Goal: Task Accomplishment & Management: Use online tool/utility

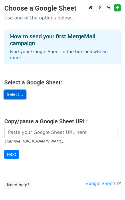
click at [13, 90] on link "Select..." at bounding box center [14, 94] width 21 height 9
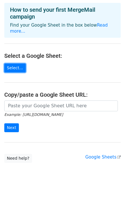
scroll to position [28, 0]
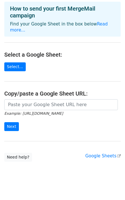
click at [45, 111] on small "Example: [URL][DOMAIN_NAME]" at bounding box center [33, 113] width 59 height 4
click at [21, 62] on link "Select..." at bounding box center [14, 66] width 21 height 9
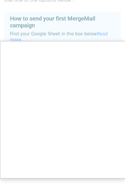
scroll to position [0, 0]
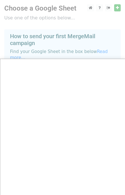
click at [33, 37] on div at bounding box center [62, 114] width 125 height 228
click at [31, 42] on div at bounding box center [62, 114] width 125 height 228
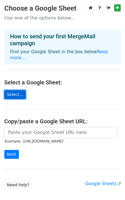
click at [17, 90] on link "Select..." at bounding box center [14, 94] width 21 height 9
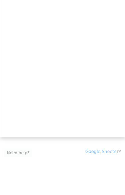
scroll to position [32, 0]
click at [21, 145] on div at bounding box center [62, 82] width 125 height 228
click at [95, 143] on div at bounding box center [62, 82] width 125 height 228
click at [115, 145] on div at bounding box center [62, 82] width 125 height 228
click at [101, 144] on div at bounding box center [62, 82] width 125 height 228
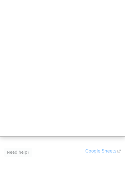
click at [121, 145] on div at bounding box center [62, 82] width 125 height 228
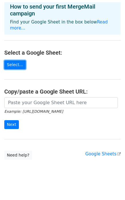
scroll to position [28, 0]
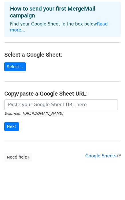
click at [101, 153] on link "Google Sheets" at bounding box center [102, 155] width 35 height 5
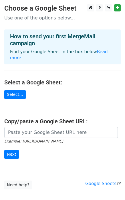
scroll to position [28, 0]
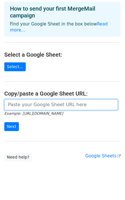
click at [29, 99] on input "url" at bounding box center [60, 104] width 113 height 11
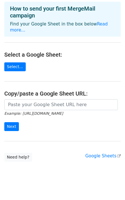
click at [37, 121] on form "Example: https://docs.google.com/spreadsheets/d/abc/edit Next" at bounding box center [62, 115] width 116 height 32
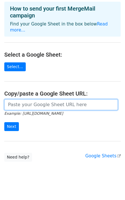
click at [39, 99] on input "url" at bounding box center [60, 104] width 113 height 11
paste input "https://docs.google.com/spreadsheets/d/1fax0HhS5JB8xYK2Rpa6c6a_Qi5_JDf5F/edit?g…"
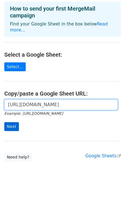
type input "https://docs.google.com/spreadsheets/d/1fax0HhS5JB8xYK2Rpa6c6a_Qi5_JDf5F/edit?g…"
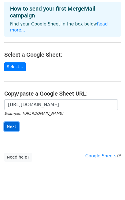
click at [10, 122] on input "Next" at bounding box center [11, 126] width 15 height 9
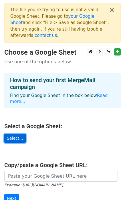
click at [14, 134] on link "Select..." at bounding box center [14, 138] width 21 height 9
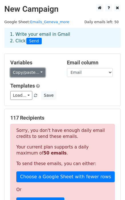
click at [35, 74] on link "Copy/paste..." at bounding box center [27, 72] width 35 height 9
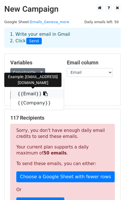
click at [23, 95] on link "{{Email}}" at bounding box center [37, 93] width 53 height 9
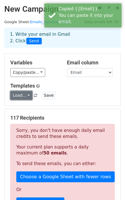
click at [21, 94] on link "Load..." at bounding box center [21, 95] width 22 height 9
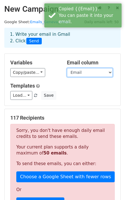
click at [76, 71] on select "Etat Email Company" at bounding box center [90, 72] width 46 height 9
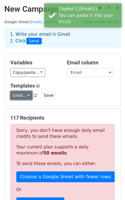
click at [23, 94] on link "Load..." at bounding box center [21, 95] width 22 height 9
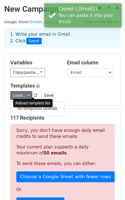
click at [34, 95] on span at bounding box center [35, 96] width 3 height 4
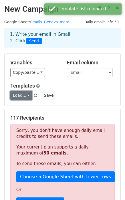
click at [25, 95] on link "Load..." at bounding box center [21, 95] width 22 height 9
click at [35, 108] on h6 "No templates saved" at bounding box center [37, 108] width 53 height 9
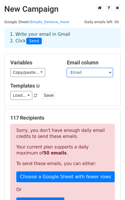
click at [81, 74] on select "Etat Email Company" at bounding box center [90, 72] width 46 height 9
click at [82, 72] on select "Etat Email Company" at bounding box center [90, 72] width 46 height 9
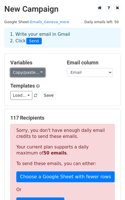
click at [29, 74] on link "Copy/paste..." at bounding box center [27, 72] width 35 height 9
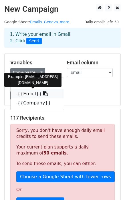
click at [25, 93] on link "{{Email}}" at bounding box center [37, 93] width 53 height 9
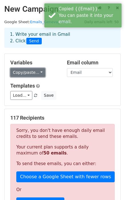
click at [35, 73] on link "Copy/paste..." at bounding box center [27, 72] width 35 height 9
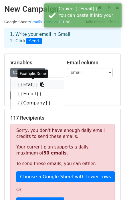
click at [25, 86] on link "{{Etat}}" at bounding box center [37, 84] width 53 height 9
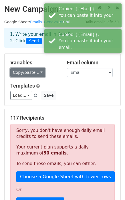
click at [29, 72] on link "Copy/paste..." at bounding box center [27, 72] width 35 height 9
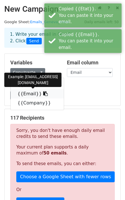
click at [25, 92] on link "{{Email}}" at bounding box center [37, 93] width 53 height 9
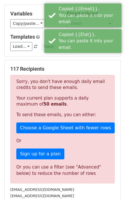
scroll to position [155, 0]
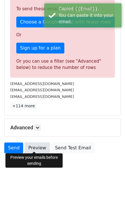
click at [35, 143] on link "Preview" at bounding box center [37, 147] width 25 height 11
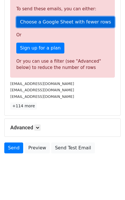
click at [46, 24] on link "Choose a Google Sheet with fewer rows" at bounding box center [65, 22] width 98 height 11
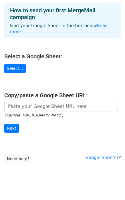
scroll to position [28, 0]
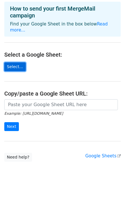
click at [16, 63] on link "Select..." at bounding box center [14, 66] width 21 height 9
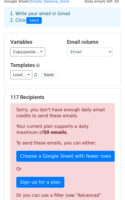
scroll to position [68, 0]
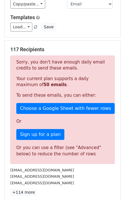
click at [21, 97] on p "To send these emails, you can either:" at bounding box center [62, 95] width 92 height 6
click at [32, 115] on div "Sorry, you don't have enough daily email credits to send these emails. Your cur…" at bounding box center [62, 109] width 104 height 108
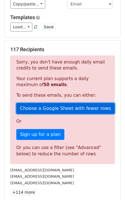
click at [75, 111] on link "Choose a Google Sheet with fewer rows" at bounding box center [65, 108] width 98 height 11
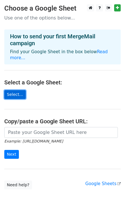
click at [15, 91] on link "Select..." at bounding box center [14, 94] width 21 height 9
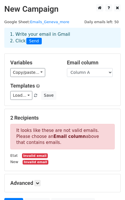
scroll to position [47, 0]
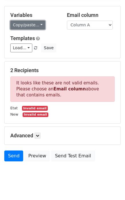
click at [32, 24] on link "Copy/paste..." at bounding box center [27, 25] width 35 height 9
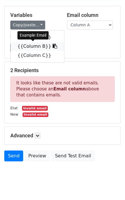
click at [26, 45] on link "{{Column B}}" at bounding box center [37, 46] width 53 height 9
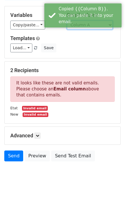
click at [78, 26] on select "Column A Column B Column C" at bounding box center [90, 25] width 46 height 9
select select "Column B"
click at [67, 21] on select "Column A Column B Column C" at bounding box center [90, 25] width 46 height 9
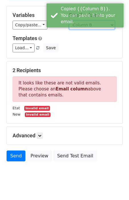
scroll to position [21, 0]
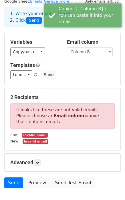
click at [81, 41] on h5 "Email column" at bounding box center [91, 42] width 48 height 6
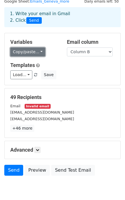
click at [35, 50] on link "Copy/paste..." at bounding box center [27, 51] width 35 height 9
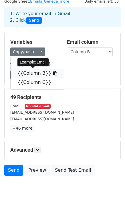
click at [30, 71] on link "{{Column B}}" at bounding box center [37, 73] width 53 height 9
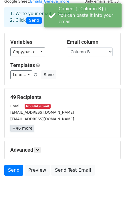
click at [20, 128] on link "+46 more" at bounding box center [22, 128] width 24 height 7
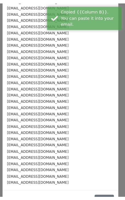
scroll to position [166, 0]
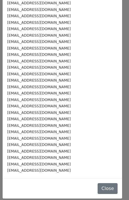
click at [116, 146] on div "Email info@i4m.ch info@depannageinformatique.ch n.garcia@bluewin.ch info@ecotec…" at bounding box center [63, 16] width 120 height 324
click at [119, 140] on div "49 Recipients × Email info@i4m.ch info@depannageinformatique.ch n.garcia@bluewi…" at bounding box center [64, 100] width 129 height 200
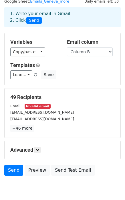
click at [36, 105] on small "Invalid email" at bounding box center [38, 106] width 26 height 5
click at [17, 105] on small "Email" at bounding box center [15, 106] width 10 height 4
click at [31, 105] on small "Invalid email" at bounding box center [38, 106] width 26 height 5
click at [85, 51] on select "Column A Column B Column C" at bounding box center [90, 51] width 46 height 9
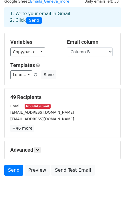
click at [45, 88] on div "49 Recipients Email Invalid email info@i4m.ch info@depannageinformatique.ch +46…" at bounding box center [63, 112] width 116 height 49
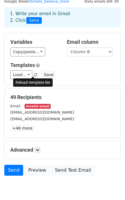
click at [34, 75] on span at bounding box center [35, 75] width 3 height 4
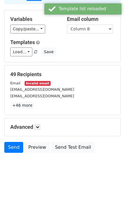
scroll to position [43, 0]
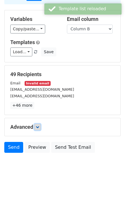
click at [38, 129] on link at bounding box center [37, 127] width 6 height 6
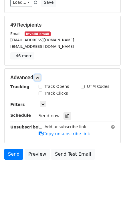
scroll to position [99, 0]
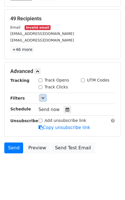
click at [43, 99] on link at bounding box center [43, 98] width 6 height 6
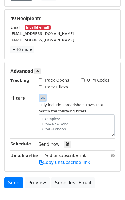
click at [43, 96] on icon at bounding box center [42, 97] width 3 height 3
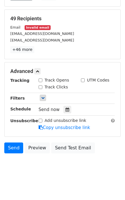
click at [39, 79] on input "Track Opens" at bounding box center [41, 80] width 4 height 4
checkbox input "true"
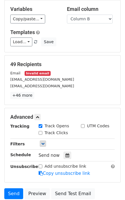
scroll to position [0, 0]
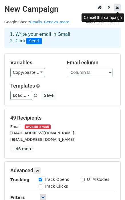
click at [116, 9] on icon at bounding box center [117, 8] width 3 height 4
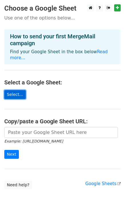
click at [13, 90] on link "Select..." at bounding box center [14, 94] width 21 height 9
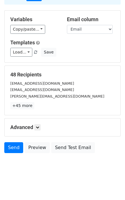
scroll to position [43, 0]
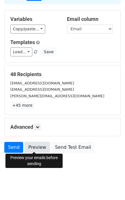
click at [33, 142] on link "Preview" at bounding box center [37, 147] width 25 height 11
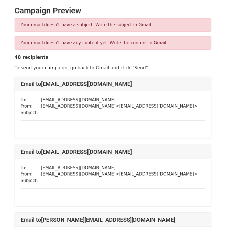
click at [87, 68] on p "To send your campaign, go back to Gmail and click "Send"." at bounding box center [113, 68] width 197 height 6
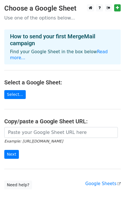
click at [15, 94] on main "Choose a Google Sheet Use one of the options below... How to send your first Me…" at bounding box center [62, 96] width 125 height 185
click at [15, 91] on link "Select..." at bounding box center [14, 94] width 21 height 9
click at [14, 91] on link "Select..." at bounding box center [14, 94] width 21 height 9
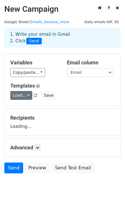
click at [26, 95] on link "Load..." at bounding box center [21, 95] width 22 height 9
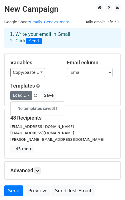
click at [27, 110] on h6 "No templates saved" at bounding box center [37, 108] width 53 height 9
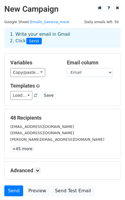
click at [27, 110] on div "48 Recipients info@i4m.ch info@depannageinformatique.ch n.garcia@bluewin.ch +45…" at bounding box center [63, 133] width 116 height 49
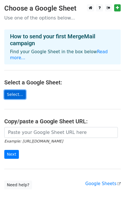
click at [14, 90] on link "Select..." at bounding box center [14, 94] width 21 height 9
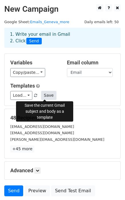
click at [44, 95] on button "Save" at bounding box center [48, 95] width 15 height 9
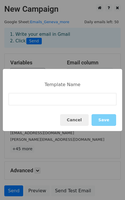
click at [42, 97] on input at bounding box center [63, 99] width 108 height 12
click at [32, 101] on input "Alternaces CFC Réseaux" at bounding box center [63, 99] width 108 height 12
type input "Alternaces Réseaux"
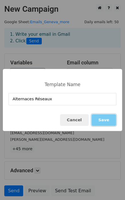
click at [99, 117] on button "Save" at bounding box center [103, 120] width 25 height 12
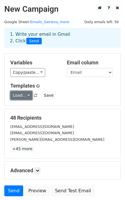
click at [25, 95] on link "Load..." at bounding box center [21, 95] width 22 height 9
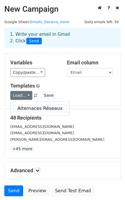
click at [27, 108] on link "Alternaces Réseaux" at bounding box center [40, 108] width 59 height 9
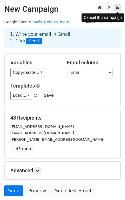
click at [116, 8] on icon at bounding box center [117, 8] width 3 height 4
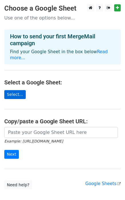
click at [13, 90] on link "Select..." at bounding box center [14, 94] width 21 height 9
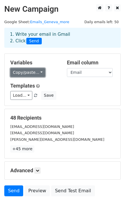
click at [32, 71] on link "Copy/paste..." at bounding box center [27, 72] width 35 height 9
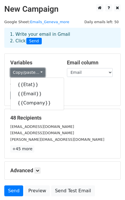
click at [32, 71] on link "Copy/paste..." at bounding box center [27, 72] width 35 height 9
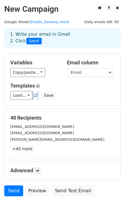
click at [55, 89] on div "Templates Load... Alternaces Réseaux Save" at bounding box center [62, 91] width 113 height 17
click at [23, 95] on link "Load..." at bounding box center [21, 95] width 22 height 9
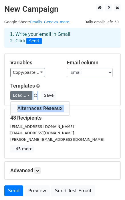
click at [26, 106] on link "Alternaces Réseaux" at bounding box center [40, 108] width 59 height 9
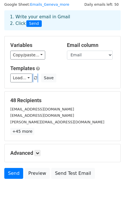
scroll to position [43, 0]
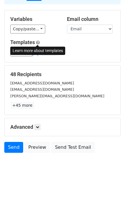
click at [39, 40] on span at bounding box center [38, 42] width 4 height 4
drag, startPoint x: 69, startPoint y: 99, endPoint x: 62, endPoint y: 96, distance: 7.5
click at [69, 99] on div "48 Recipients info@i4m.ch info@depannageinformatique.ch n.garcia@bluewin.ch +45…" at bounding box center [62, 90] width 104 height 38
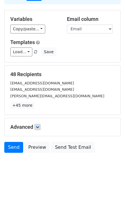
click at [35, 124] on h5 "Advanced" at bounding box center [62, 127] width 104 height 6
click at [39, 130] on div "Advanced Tracking Track Opens UTM Codes Track Clicks Filters Only include sprea…" at bounding box center [63, 127] width 116 height 18
click at [34, 126] on h5 "Advanced" at bounding box center [62, 127] width 104 height 6
click at [37, 126] on icon at bounding box center [37, 126] width 3 height 3
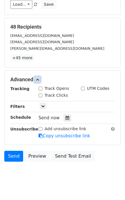
scroll to position [91, 0]
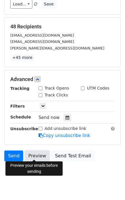
click at [35, 153] on link "Preview" at bounding box center [37, 155] width 25 height 11
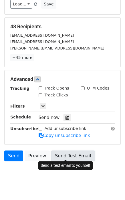
click at [79, 156] on link "Send Test Email" at bounding box center [72, 155] width 43 height 11
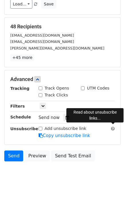
click at [113, 126] on span at bounding box center [113, 128] width 4 height 4
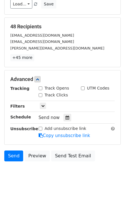
click at [22, 137] on div "Advanced Tracking Track Opens UTM Codes Track Clicks Filters Only include sprea…" at bounding box center [63, 107] width 116 height 74
click at [40, 105] on link at bounding box center [43, 106] width 6 height 6
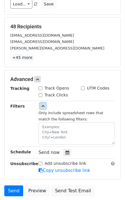
click at [41, 105] on icon at bounding box center [42, 105] width 3 height 3
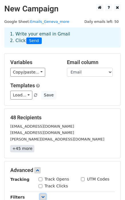
scroll to position [0, 0]
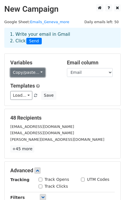
click at [31, 74] on link "Copy/paste..." at bounding box center [27, 72] width 35 height 9
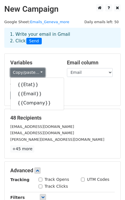
click at [32, 74] on link "Copy/paste..." at bounding box center [27, 72] width 35 height 9
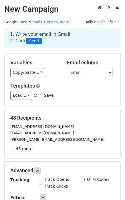
click at [53, 33] on div "1. Write your email in Gmail 2. Click Send" at bounding box center [62, 37] width 113 height 13
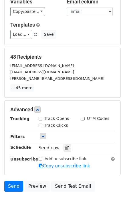
scroll to position [4, 0]
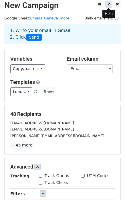
click at [109, 7] on link at bounding box center [108, 4] width 7 height 7
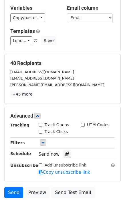
scroll to position [99, 0]
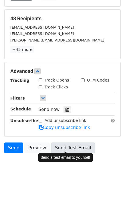
click at [75, 142] on link "Send Test Email" at bounding box center [72, 147] width 43 height 11
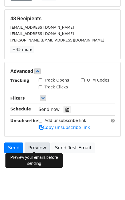
click at [43, 146] on link "Preview" at bounding box center [37, 147] width 25 height 11
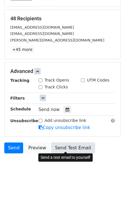
click at [83, 147] on link "Send Test Email" at bounding box center [72, 147] width 43 height 11
click at [64, 148] on link "Send Test Email" at bounding box center [72, 147] width 43 height 11
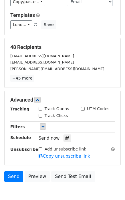
scroll to position [0, 0]
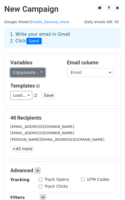
click at [30, 70] on link "Copy/paste..." at bounding box center [27, 72] width 35 height 9
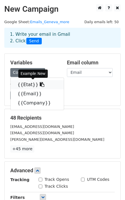
click at [16, 83] on link "{{Etat}}" at bounding box center [37, 84] width 53 height 9
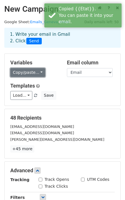
click at [32, 72] on link "Copy/paste..." at bounding box center [27, 72] width 35 height 9
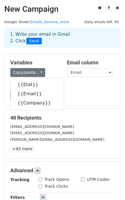
click at [70, 94] on div "Load... Alternaces Réseaux Save" at bounding box center [62, 95] width 113 height 9
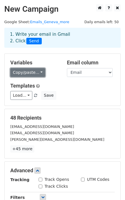
click at [31, 71] on link "Copy/paste..." at bounding box center [27, 72] width 35 height 9
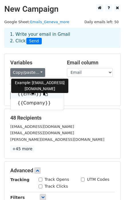
click at [27, 94] on link "{{Email}}" at bounding box center [37, 93] width 53 height 9
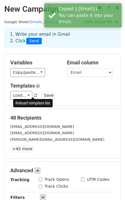
click at [34, 95] on span at bounding box center [35, 96] width 3 height 4
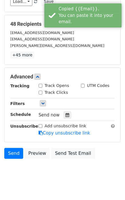
scroll to position [99, 0]
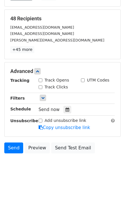
click at [61, 169] on body "New Campaign Daily emails left: 50 Google Sheet: Emails_Geneva_more 1. Write yo…" at bounding box center [62, 42] width 125 height 274
click at [55, 176] on body "New Campaign Daily emails left: 50 Google Sheet: Emails_Geneva_more 1. Write yo…" at bounding box center [62, 42] width 125 height 274
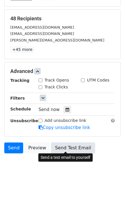
click at [58, 149] on link "Send Test Email" at bounding box center [72, 147] width 43 height 11
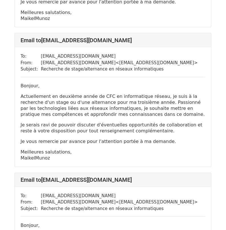
scroll to position [2667, 0]
